Goal: Task Accomplishment & Management: Manage account settings

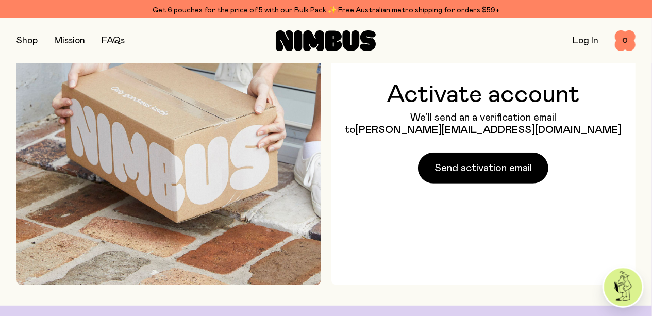
scroll to position [93, 0]
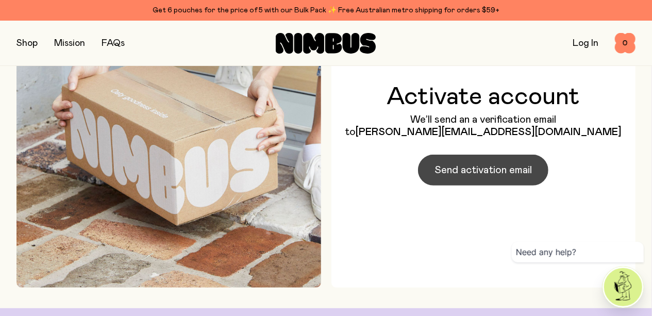
click at [475, 177] on span "Send activation email" at bounding box center [482, 170] width 97 height 14
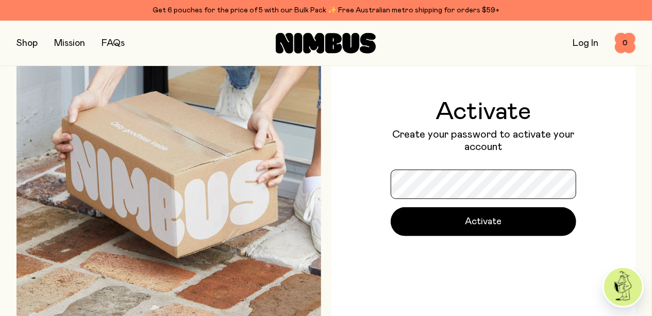
scroll to position [66, 0]
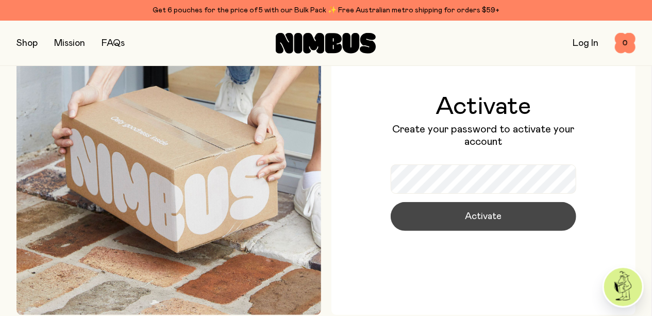
click at [457, 218] on button "Activate" at bounding box center [483, 216] width 185 height 29
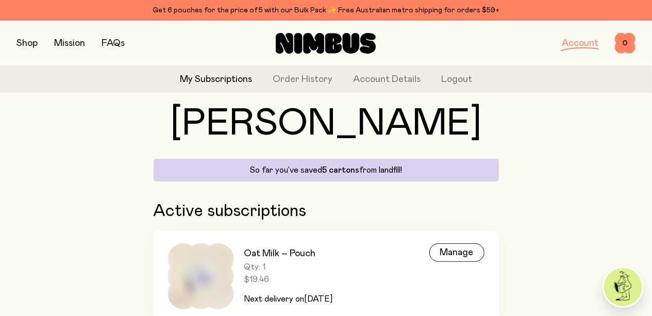
scroll to position [67, 0]
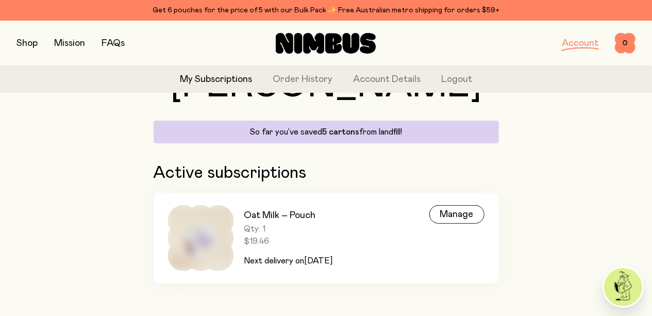
click at [576, 40] on link "Account" at bounding box center [580, 43] width 37 height 9
click at [393, 80] on link "Account Details" at bounding box center [386, 80] width 67 height 14
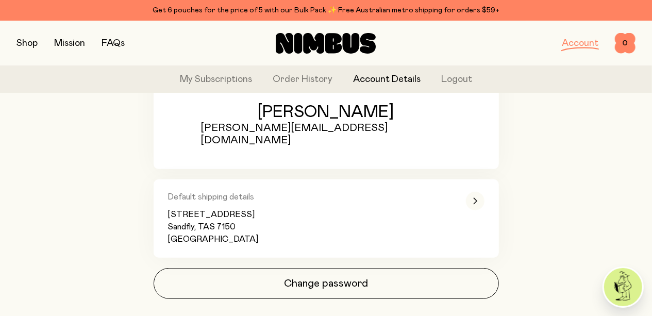
scroll to position [168, 0]
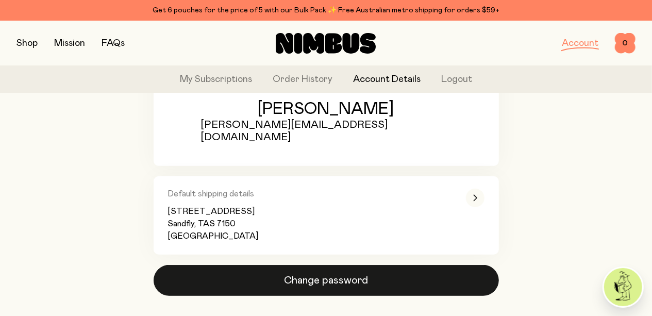
click at [332, 269] on button "Change password" at bounding box center [326, 280] width 345 height 31
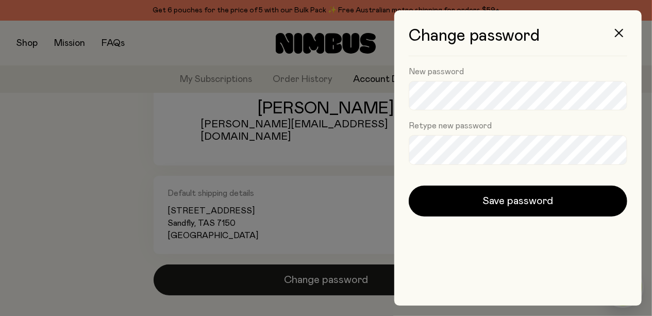
scroll to position [0, 0]
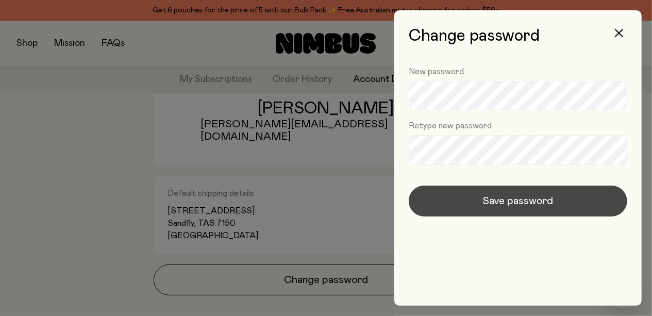
click at [488, 194] on span "Save password" at bounding box center [518, 201] width 71 height 14
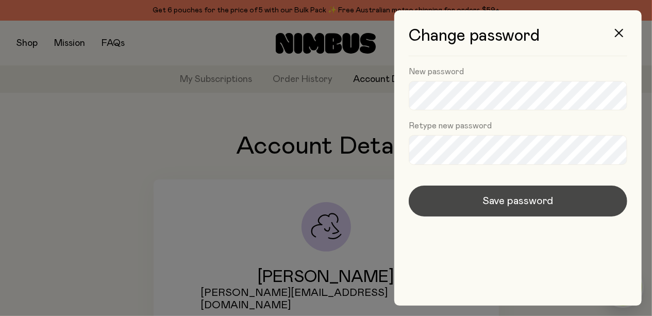
scroll to position [168, 0]
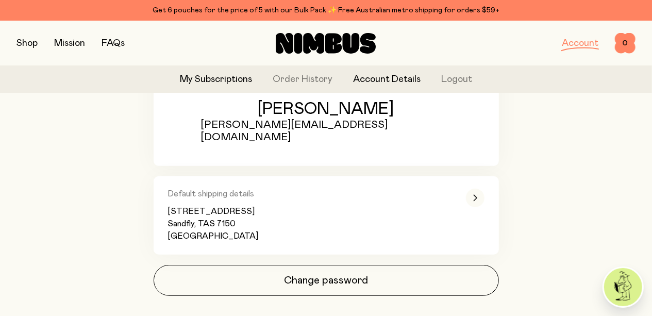
click at [216, 83] on link "My Subscriptions" at bounding box center [216, 80] width 72 height 14
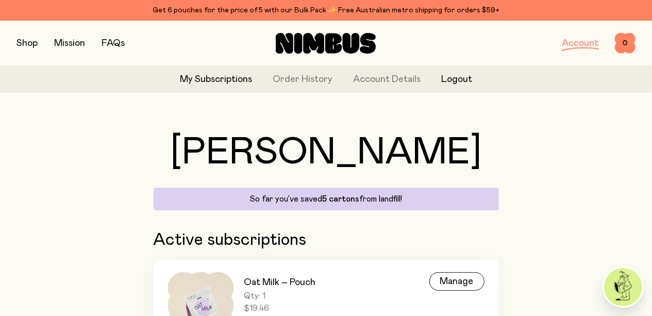
click at [460, 84] on button "Logout" at bounding box center [456, 80] width 31 height 14
